Goal: Obtain resource: Download file/media

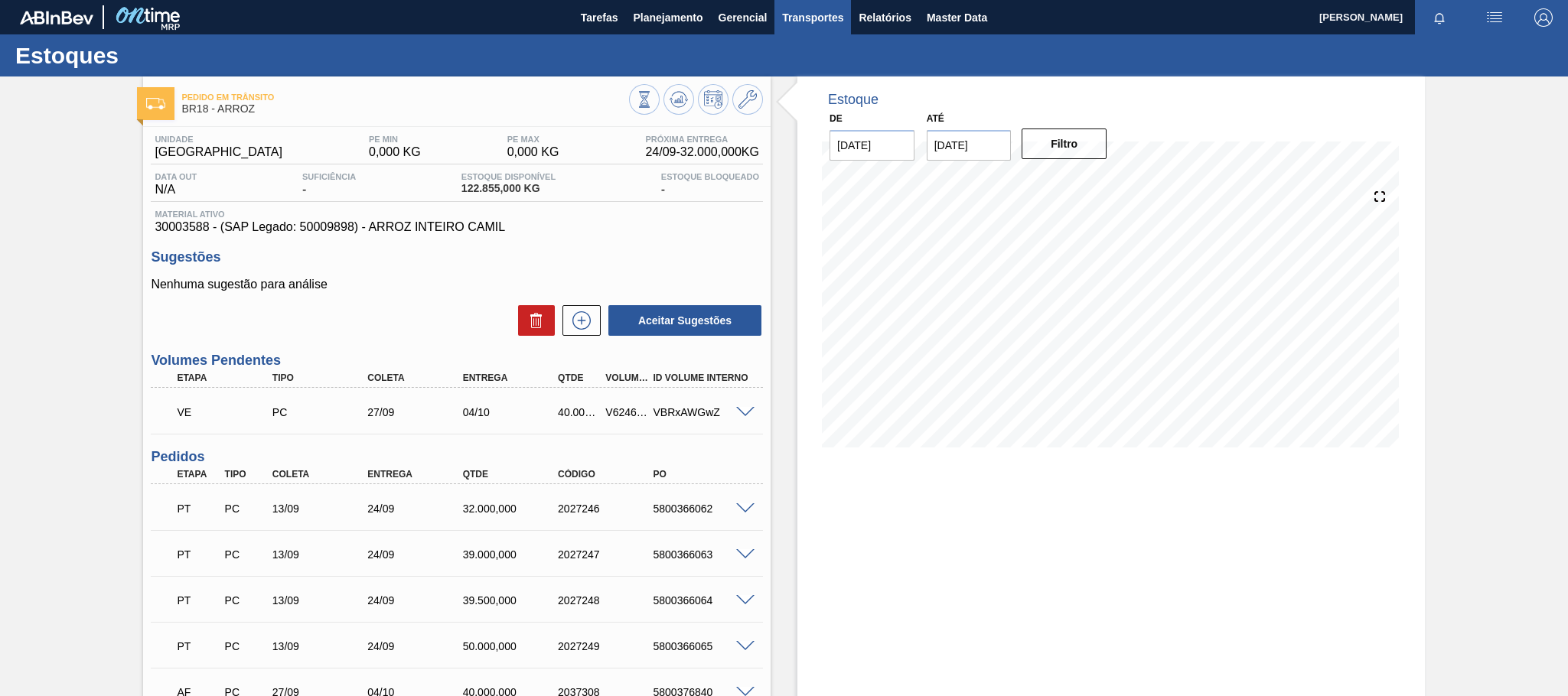
click at [817, 11] on span "Transportes" at bounding box center [813, 17] width 61 height 18
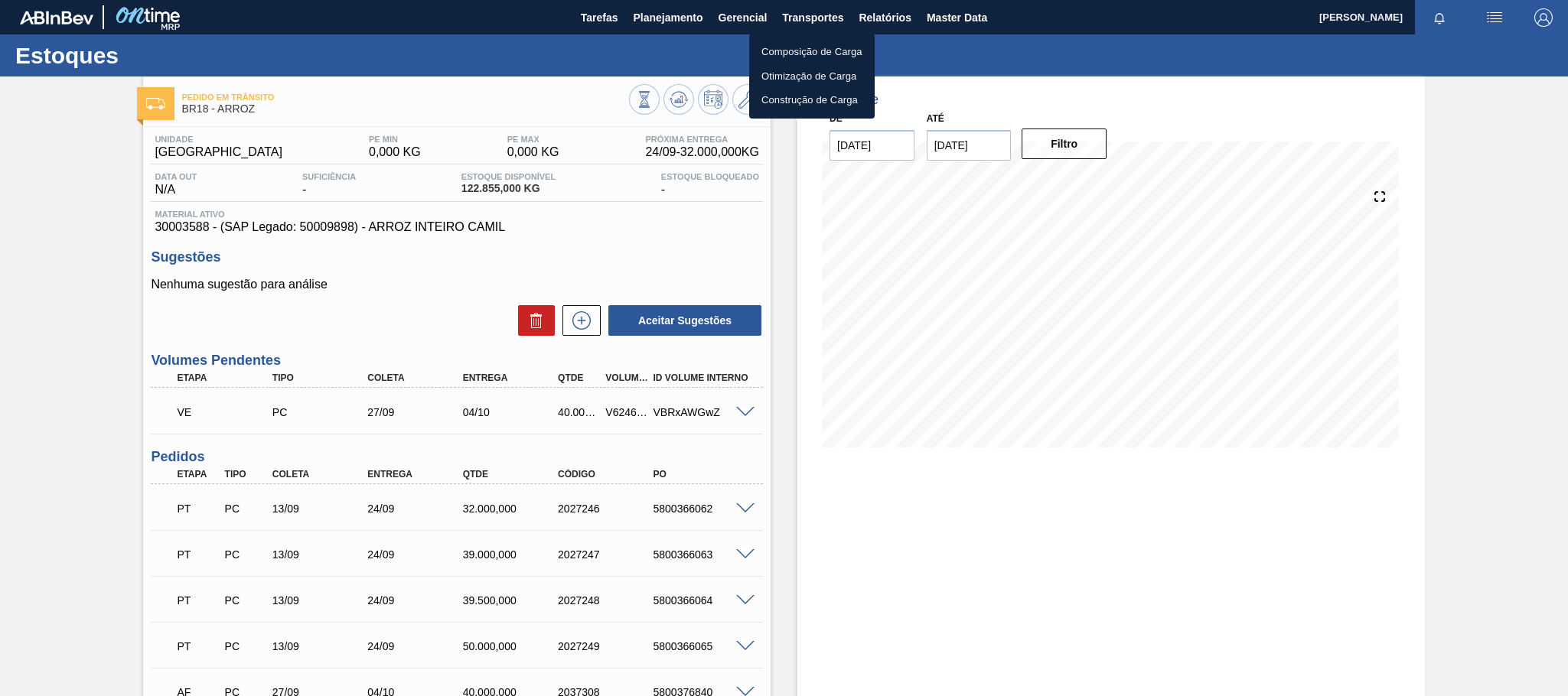
click at [878, 12] on div at bounding box center [784, 348] width 1568 height 696
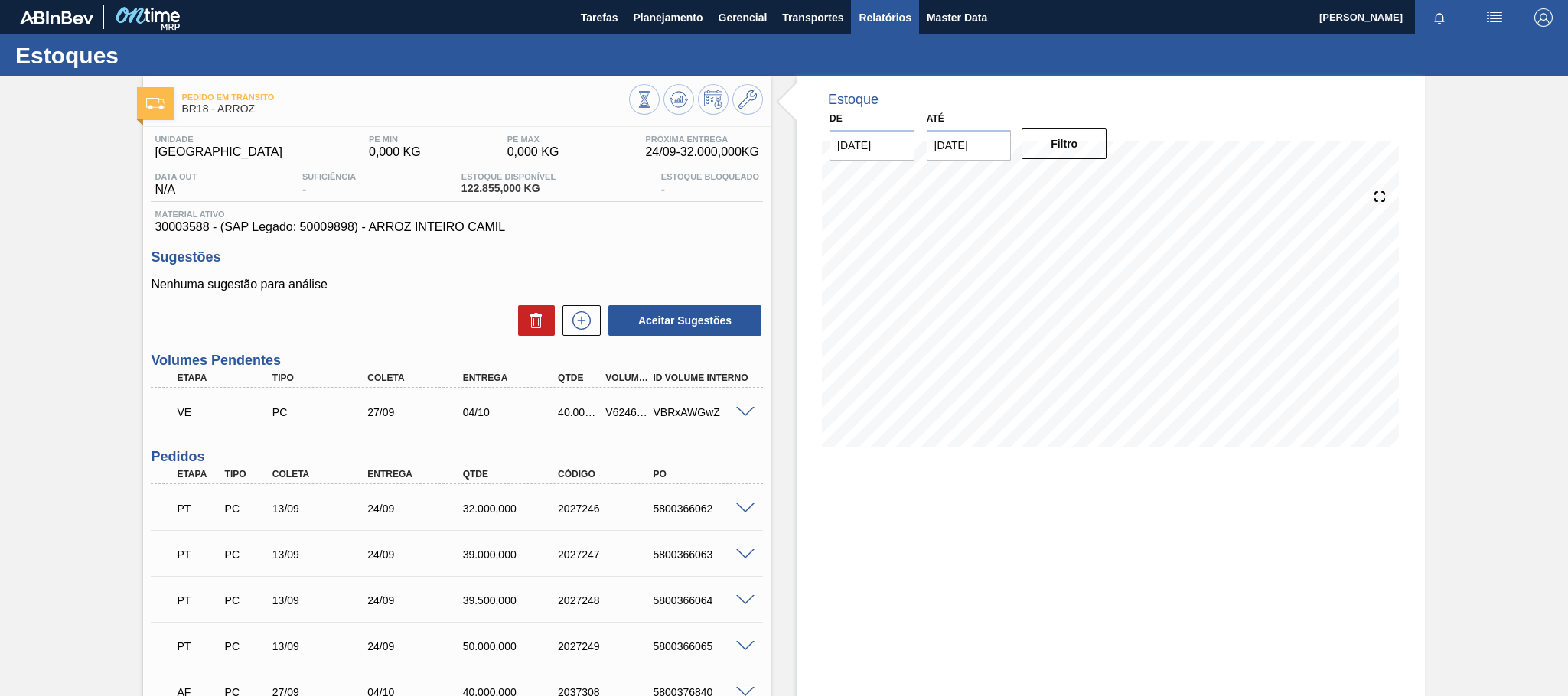
click at [891, 11] on span "Relatórios" at bounding box center [885, 17] width 52 height 18
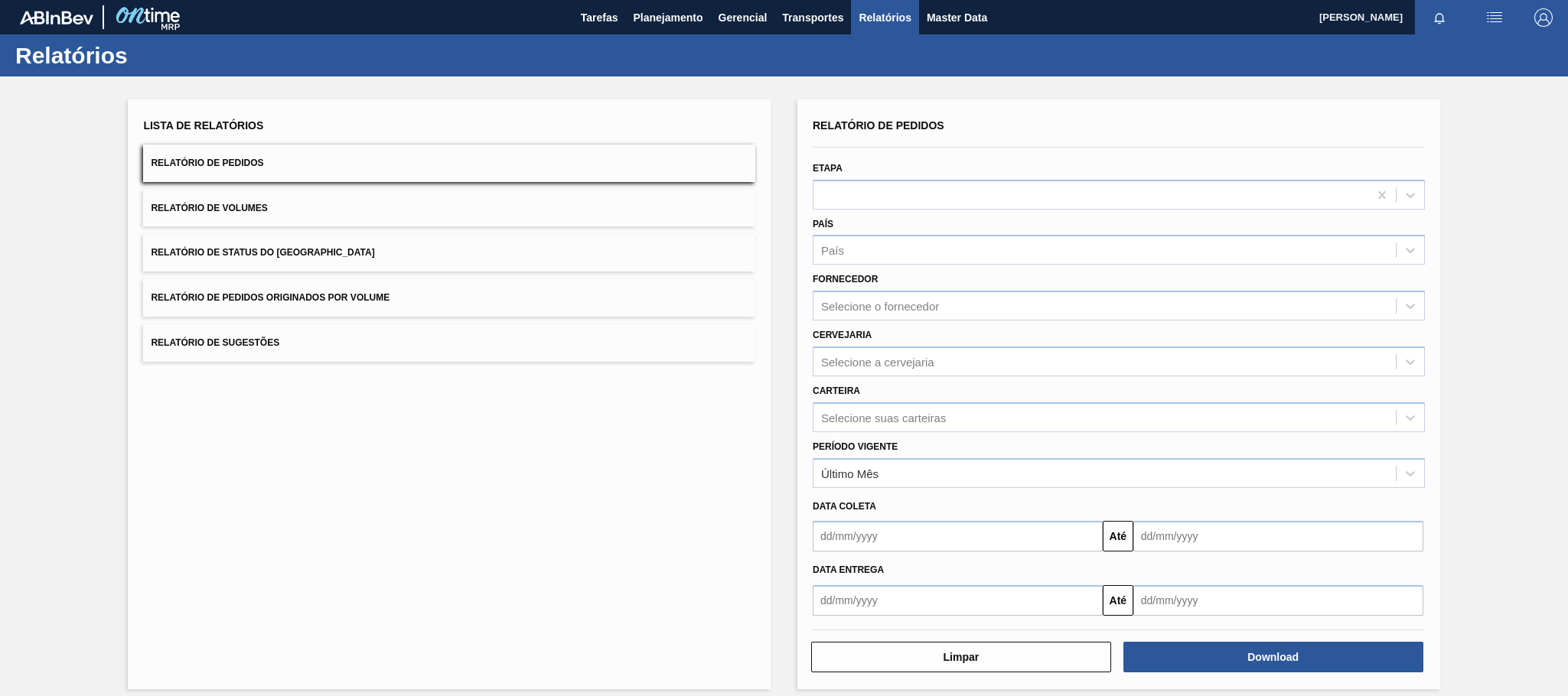
click at [356, 294] on span "Relatório de Pedidos Originados por Volume" at bounding box center [269, 297] width 239 height 10
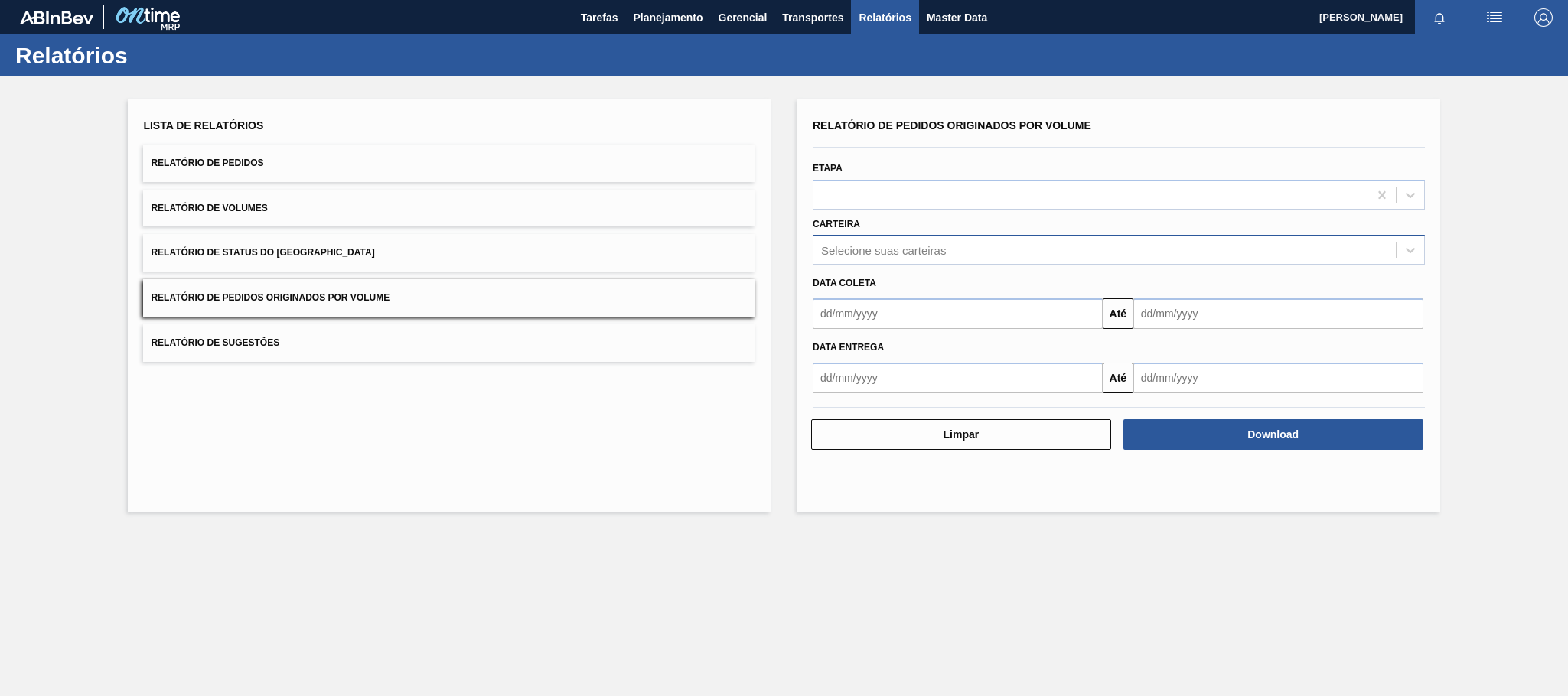
click at [877, 253] on div "Selecione suas carteiras" at bounding box center [883, 250] width 124 height 13
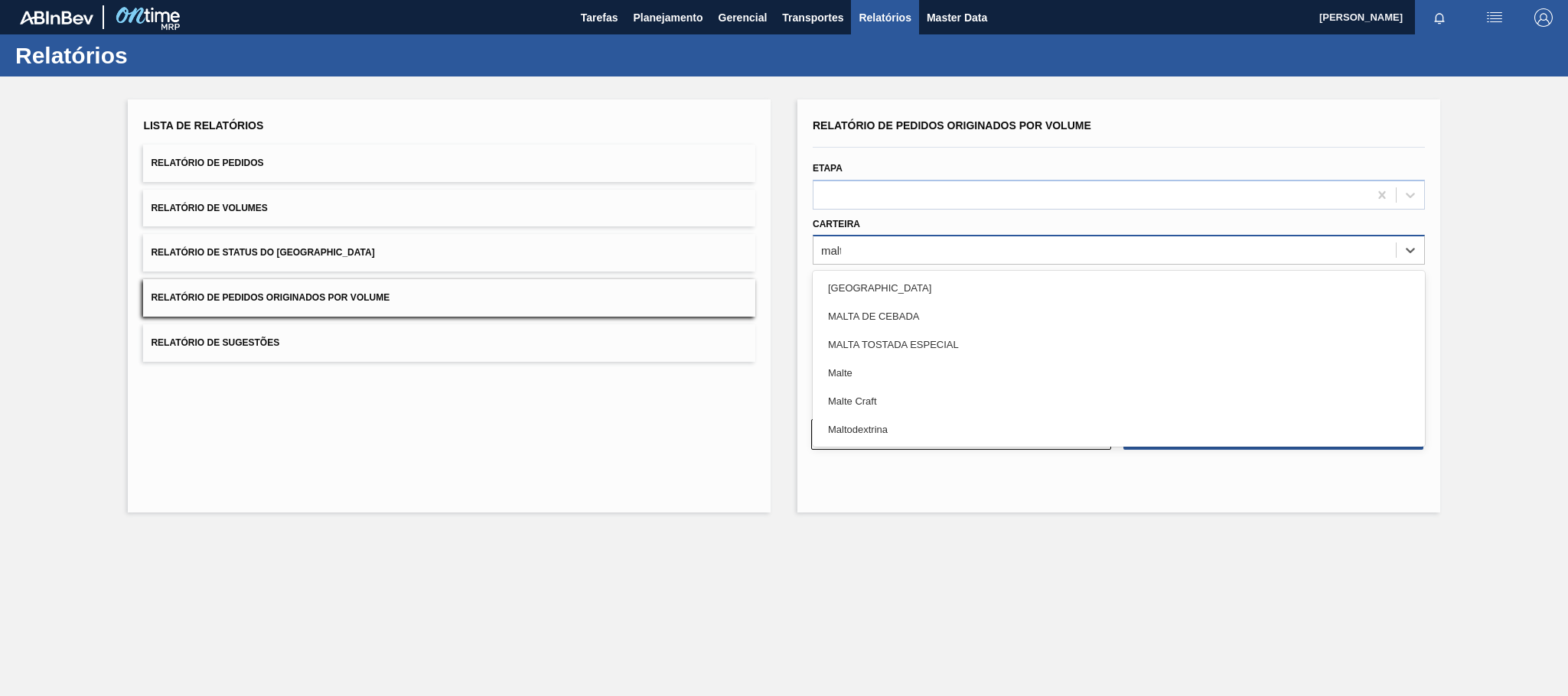
type input "malte"
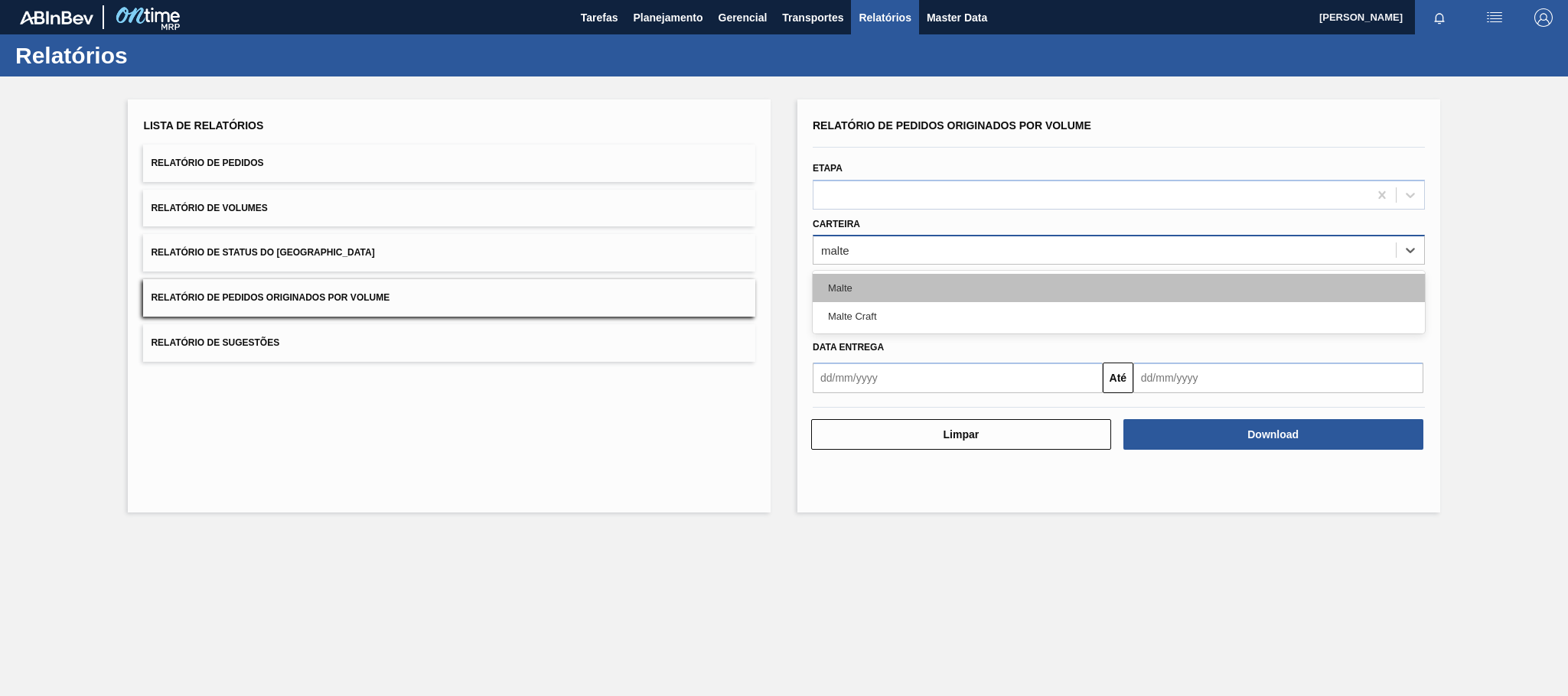
click at [861, 291] on div "Malte" at bounding box center [1119, 288] width 612 height 29
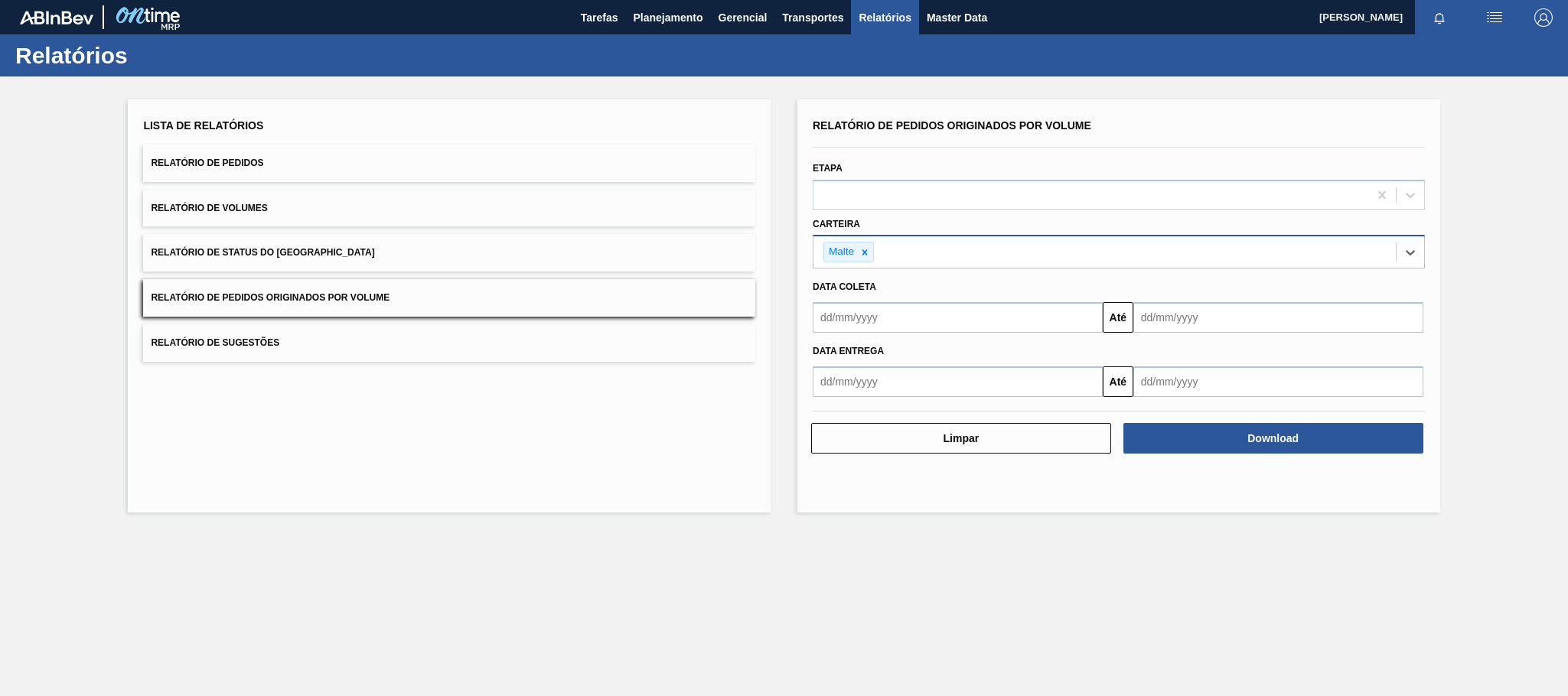
click at [877, 323] on input "text" at bounding box center [958, 317] width 290 height 30
type input "[DATE]"
click at [907, 402] on div "1" at bounding box center [905, 403] width 21 height 21
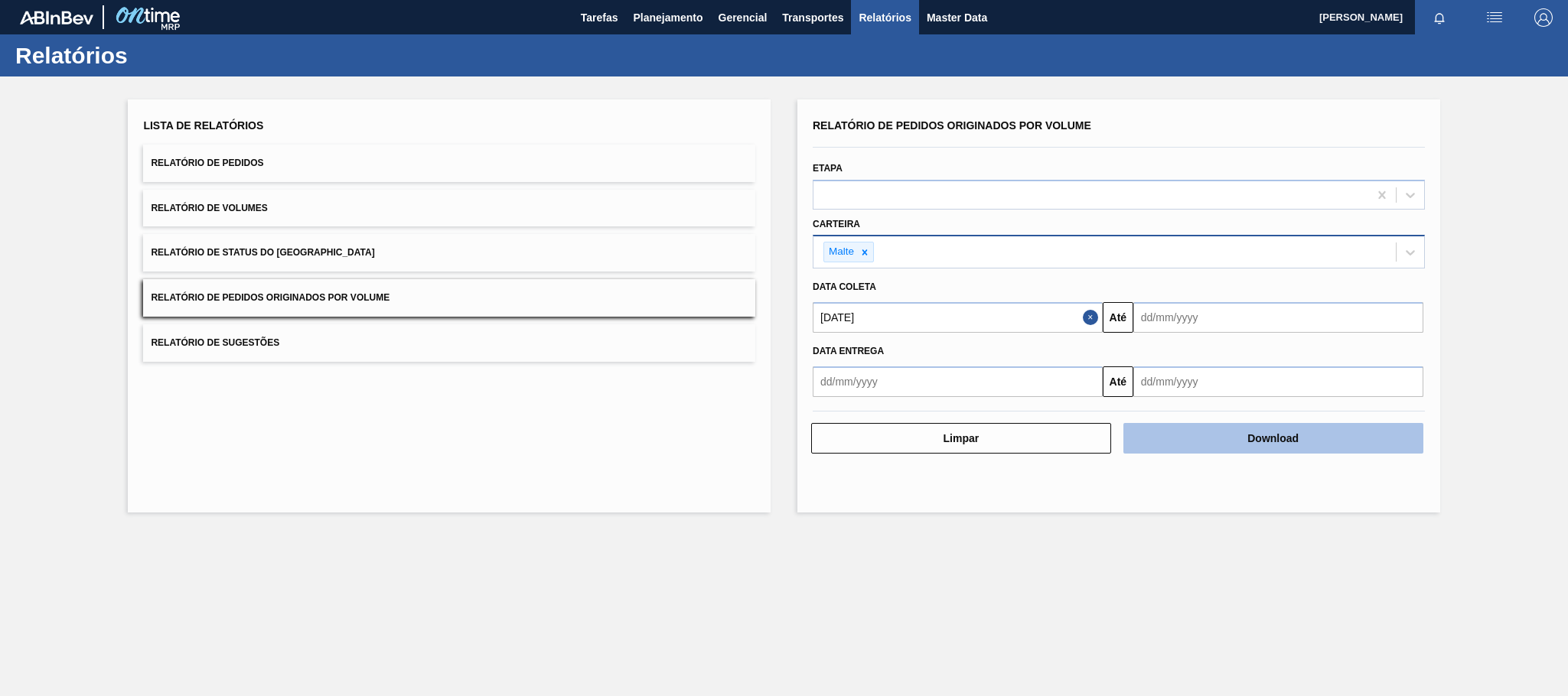
click at [1243, 444] on button "Download" at bounding box center [1272, 438] width 300 height 30
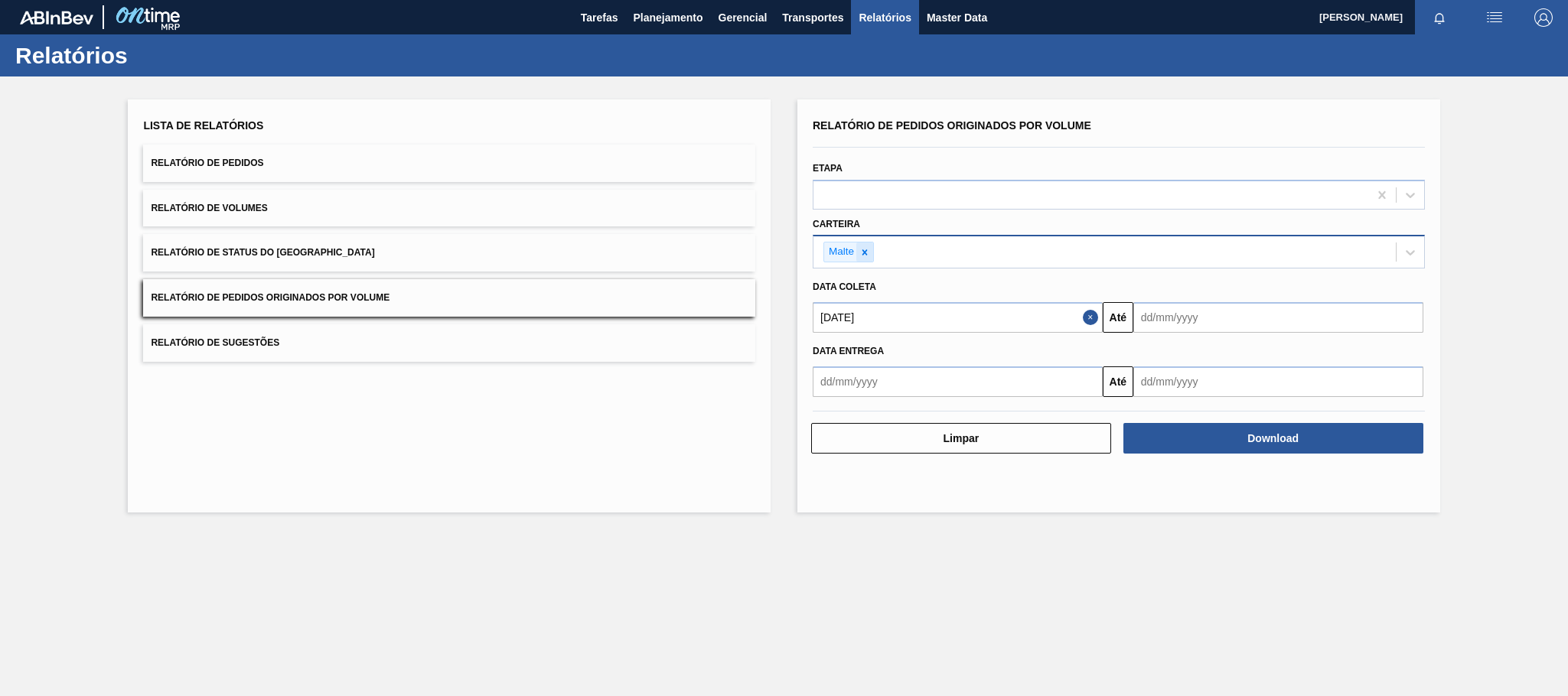
click at [867, 255] on icon at bounding box center [865, 252] width 10 height 10
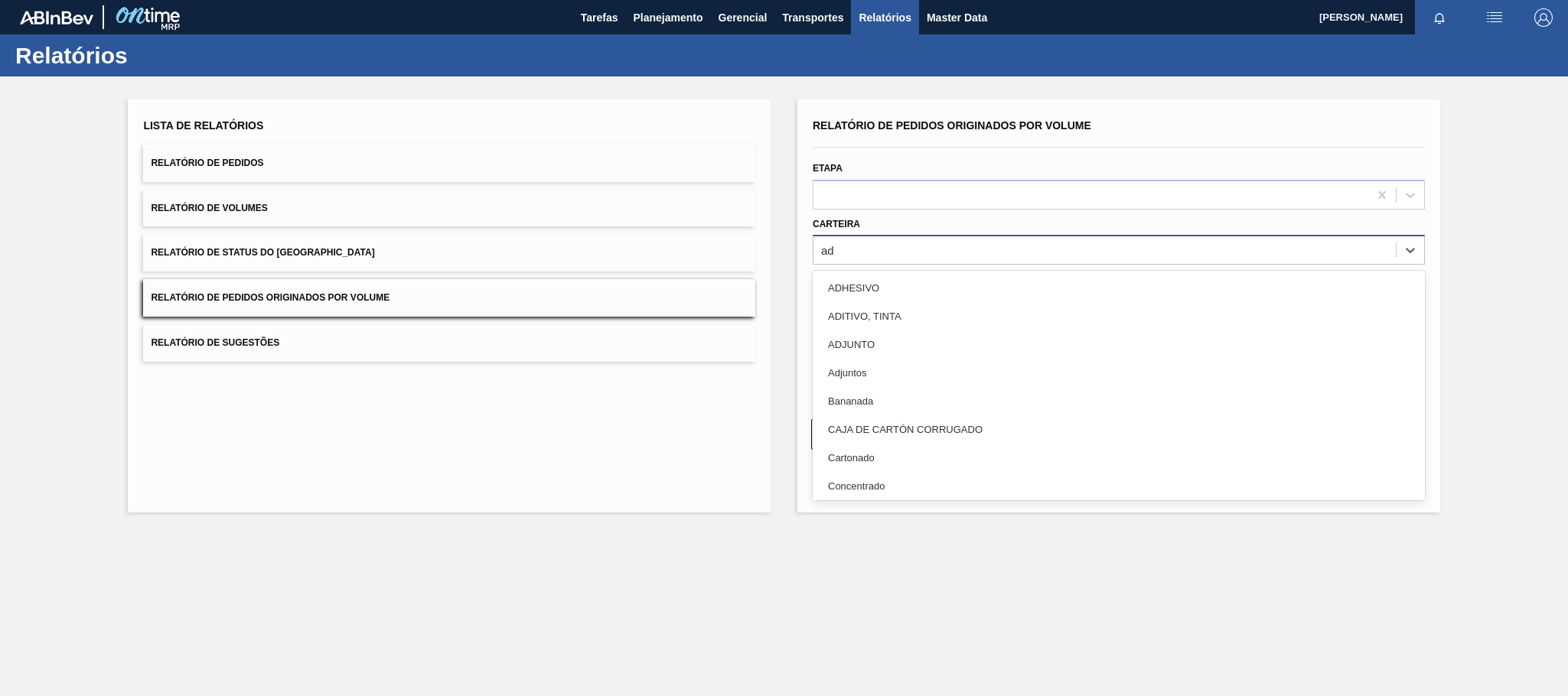
type input "adj"
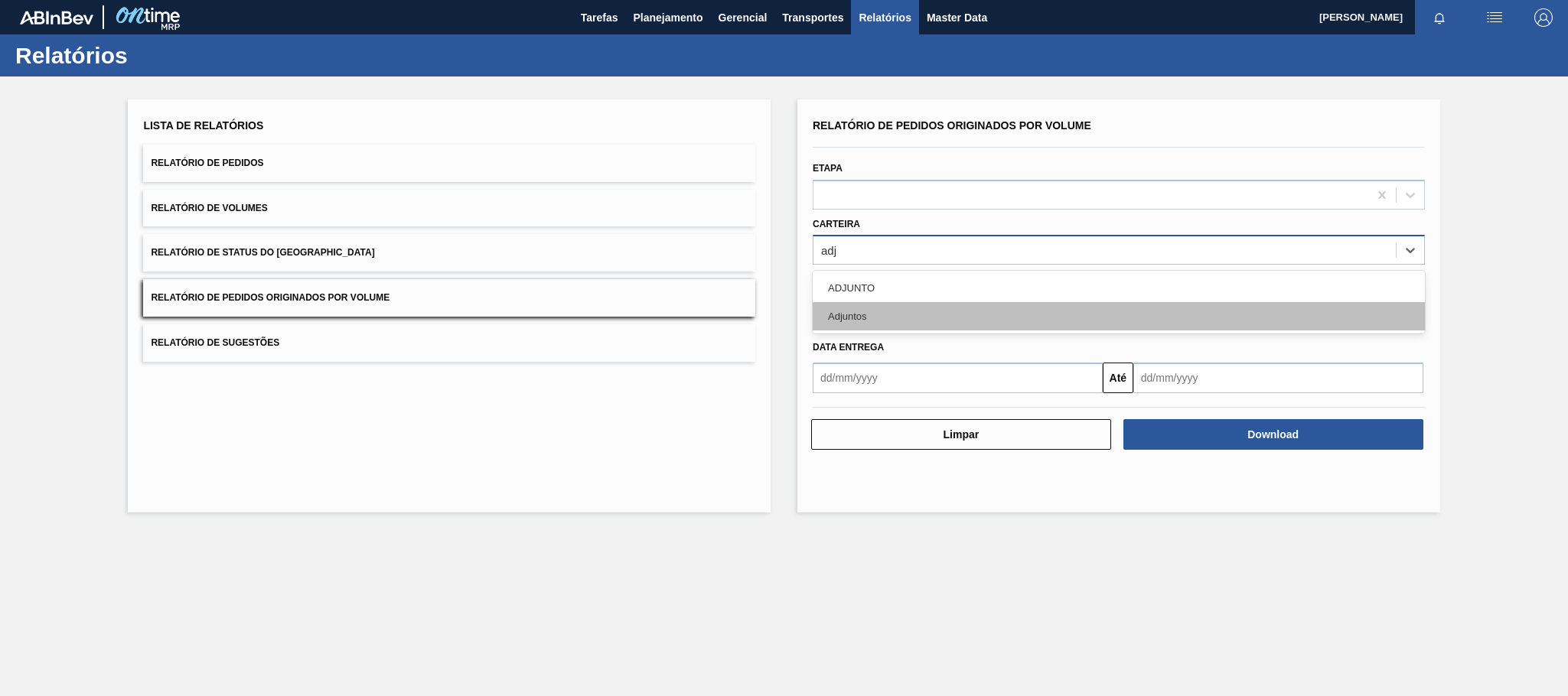
click at [863, 321] on div "Adjuntos" at bounding box center [1119, 316] width 612 height 29
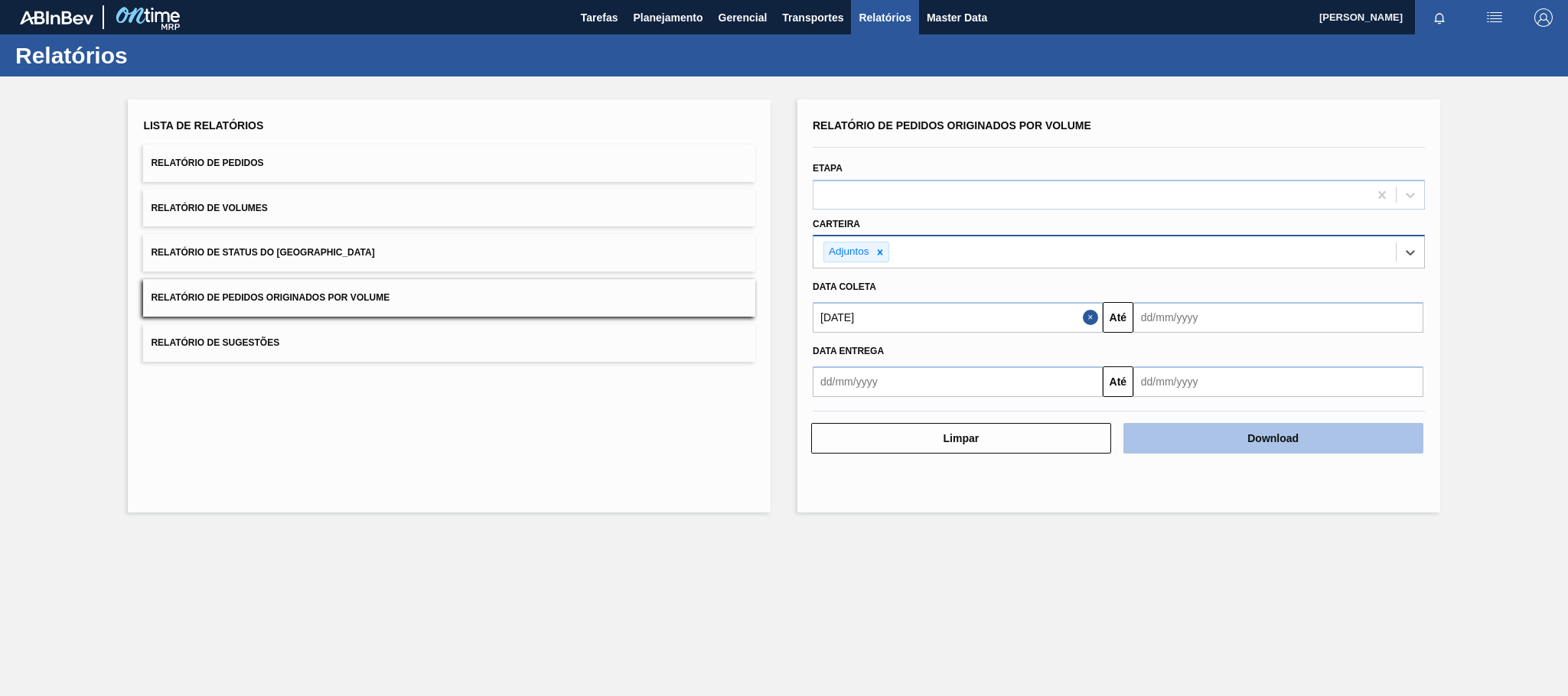
click at [1229, 446] on button "Download" at bounding box center [1272, 438] width 300 height 30
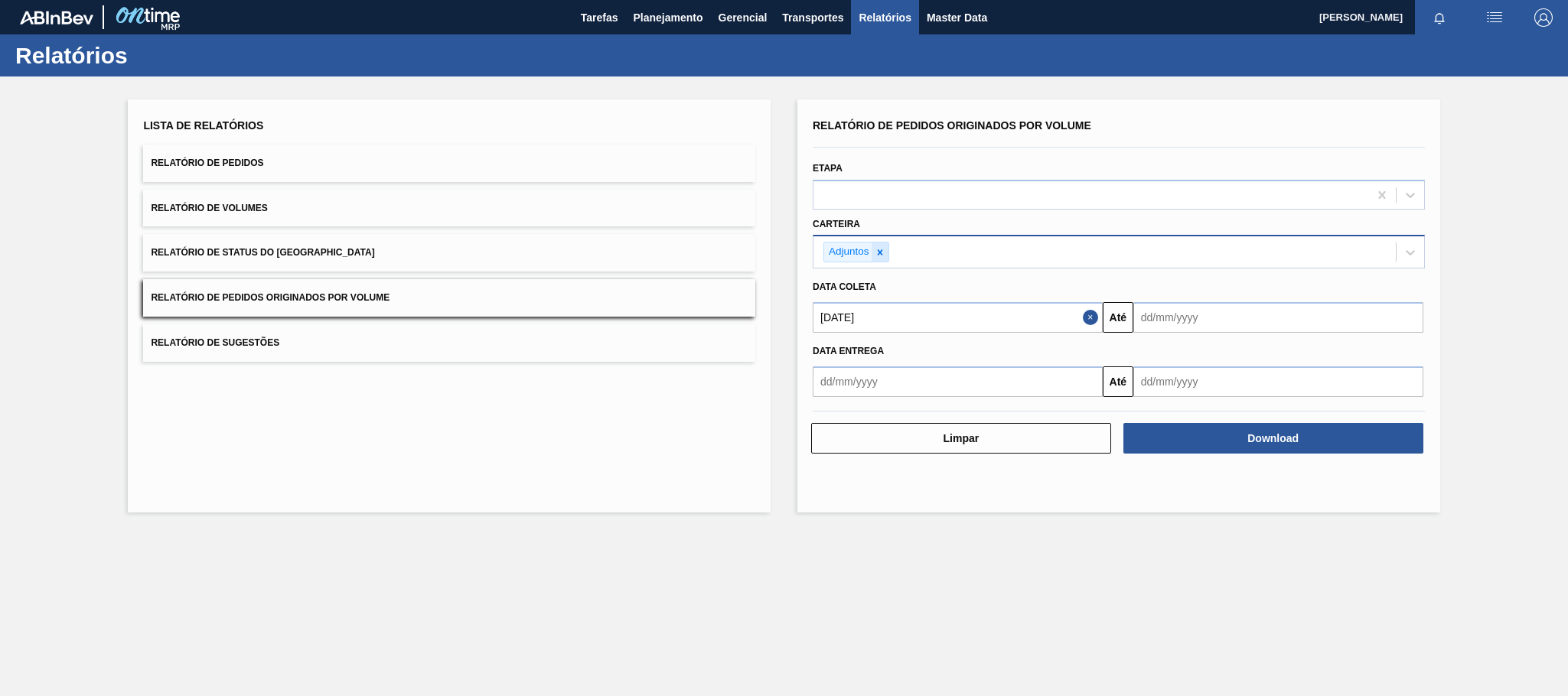
click at [882, 253] on icon at bounding box center [880, 252] width 10 height 10
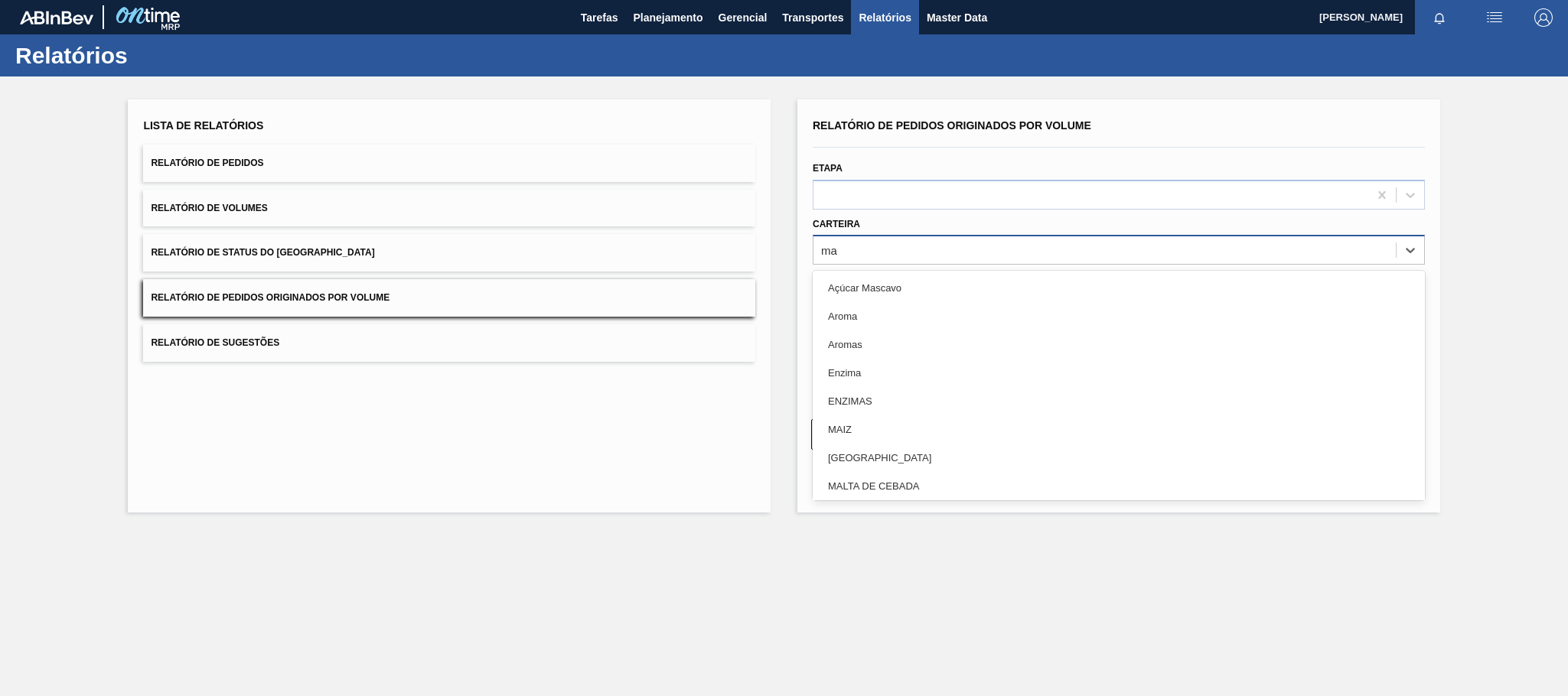
type input "mal"
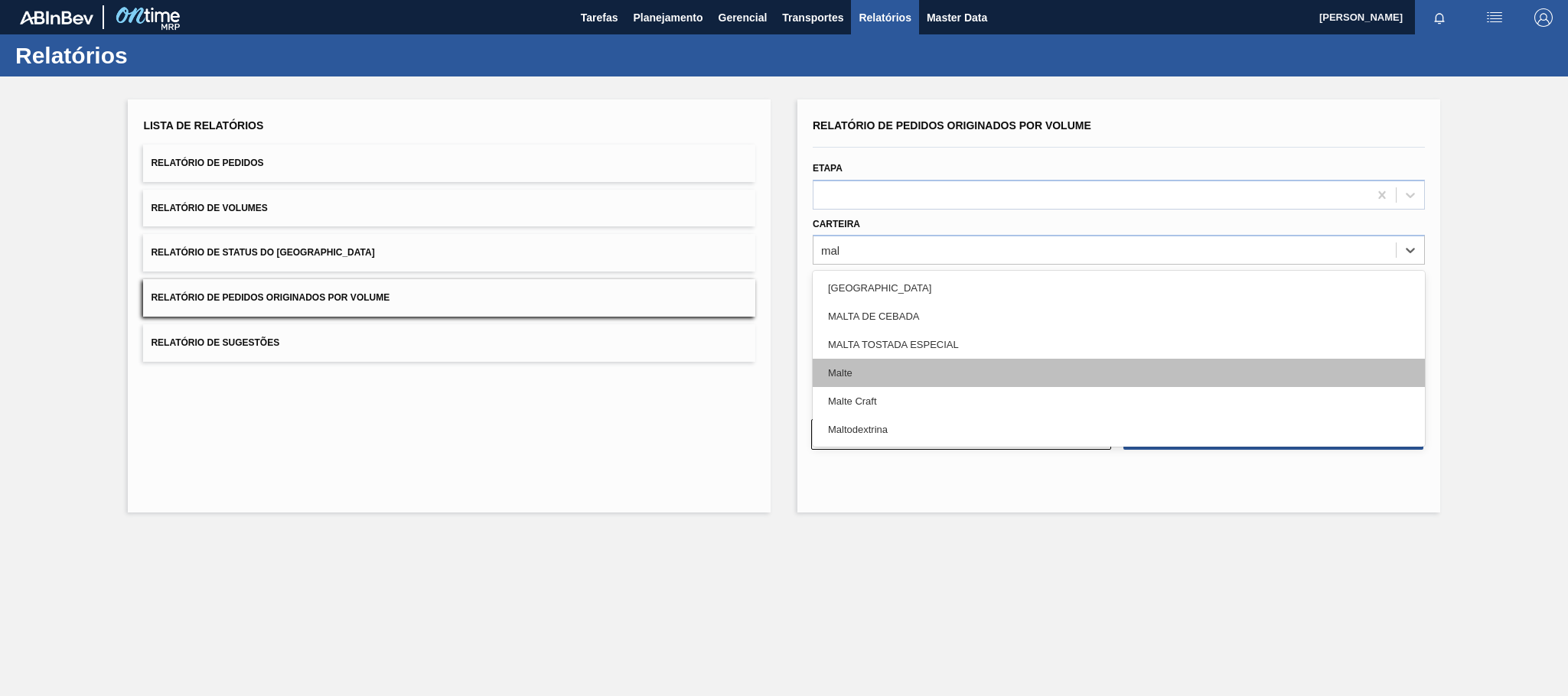
click at [849, 377] on div "Malte" at bounding box center [1119, 373] width 612 height 29
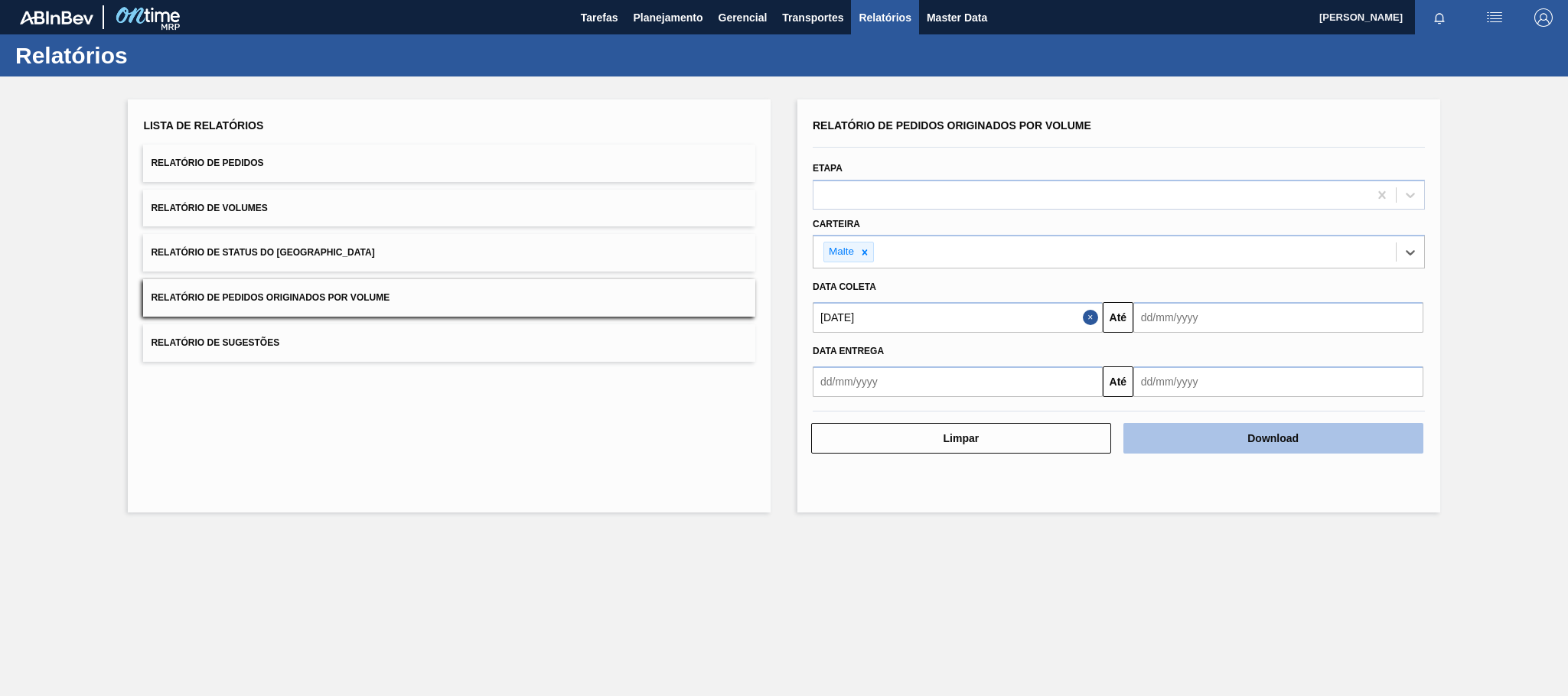
click at [1204, 438] on button "Download" at bounding box center [1272, 438] width 300 height 30
